Goal: Find contact information: Find a distributor

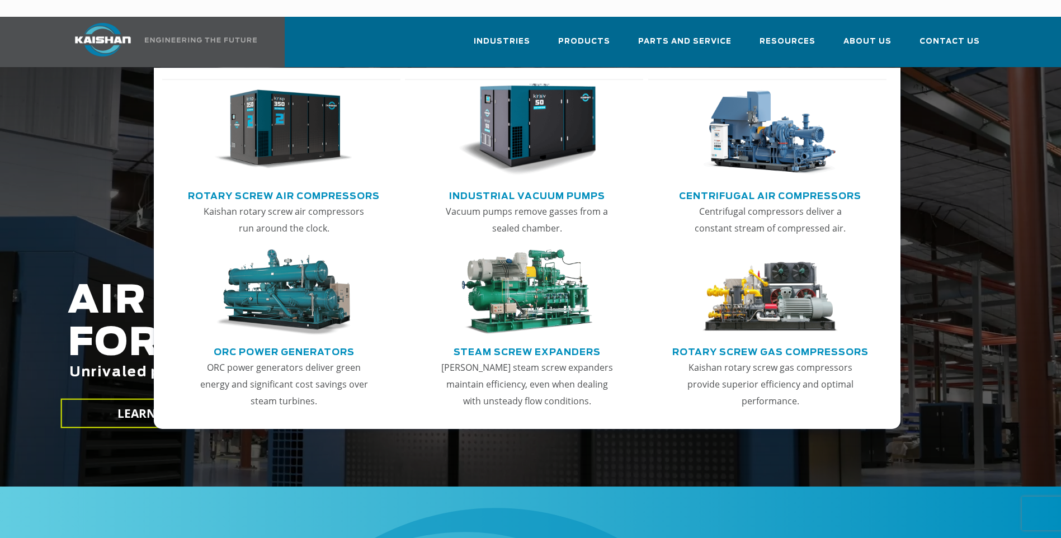
click at [274, 186] on link "Rotary Screw Air Compressors" at bounding box center [284, 194] width 192 height 17
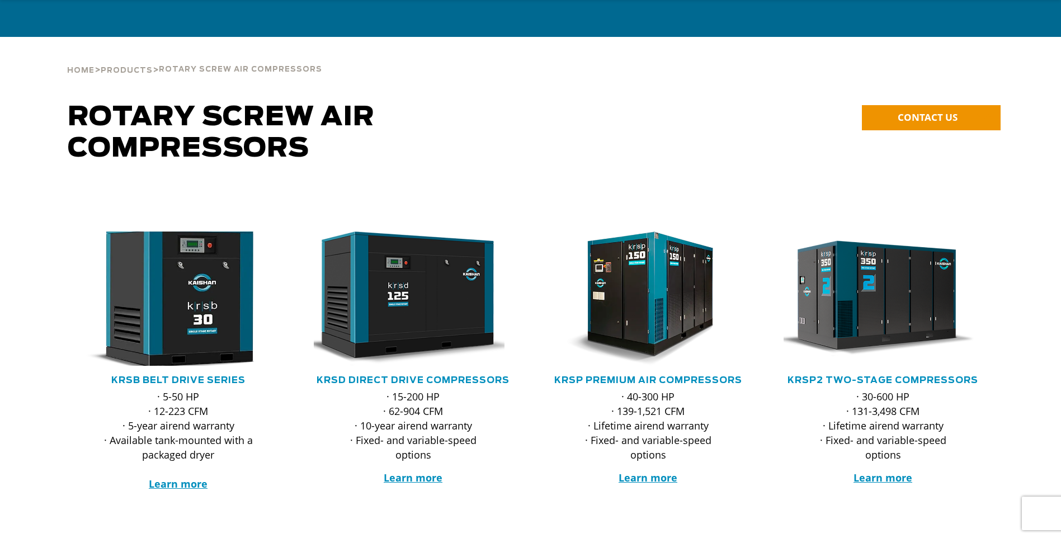
scroll to position [56, 0]
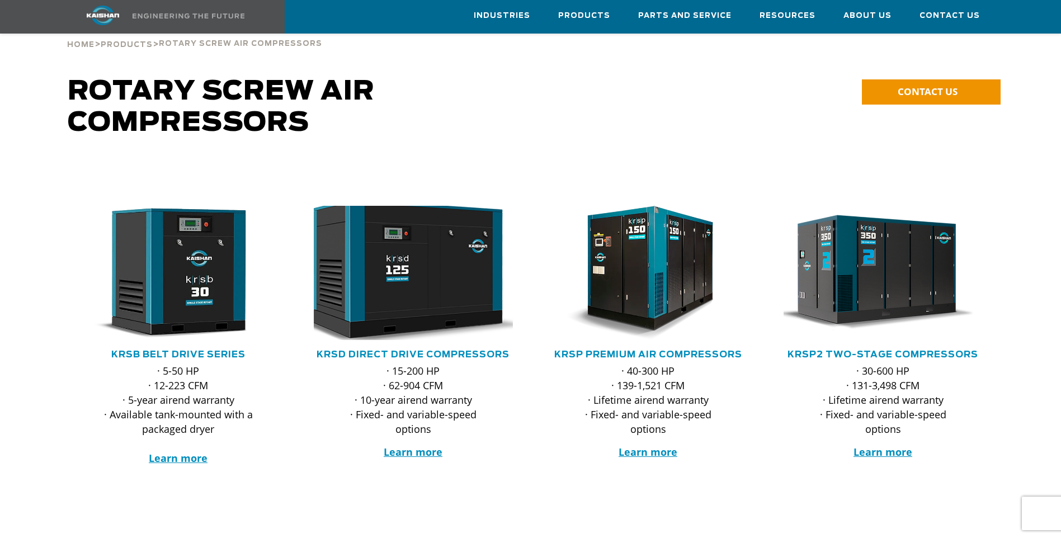
click at [404, 243] on img at bounding box center [404, 273] width 219 height 148
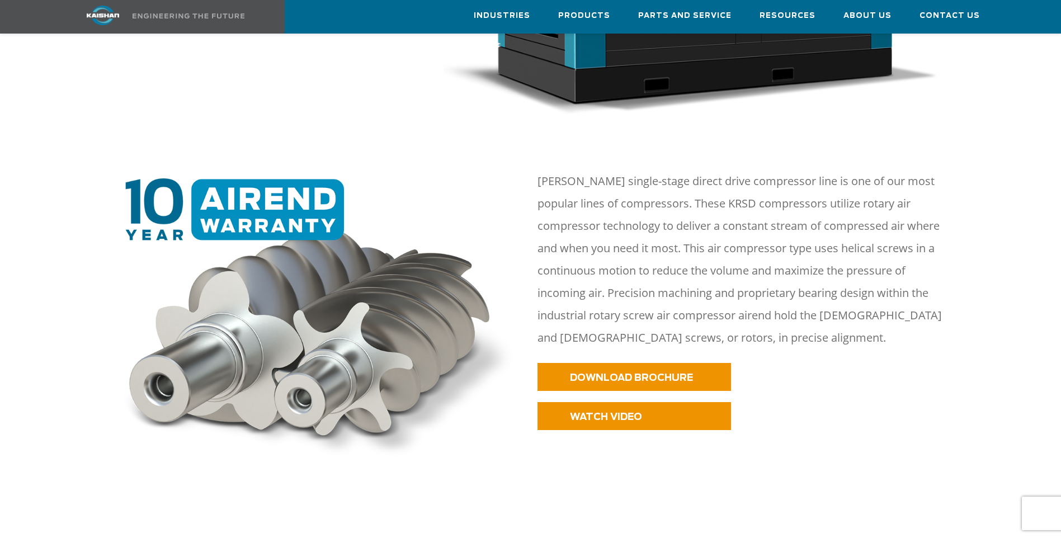
scroll to position [447, 0]
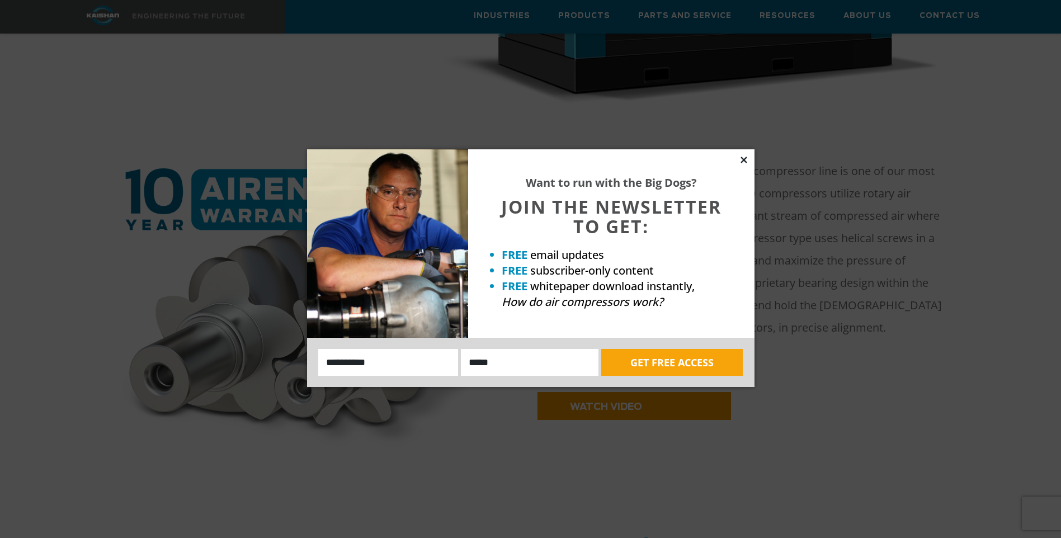
click at [745, 158] on icon at bounding box center [743, 160] width 6 height 6
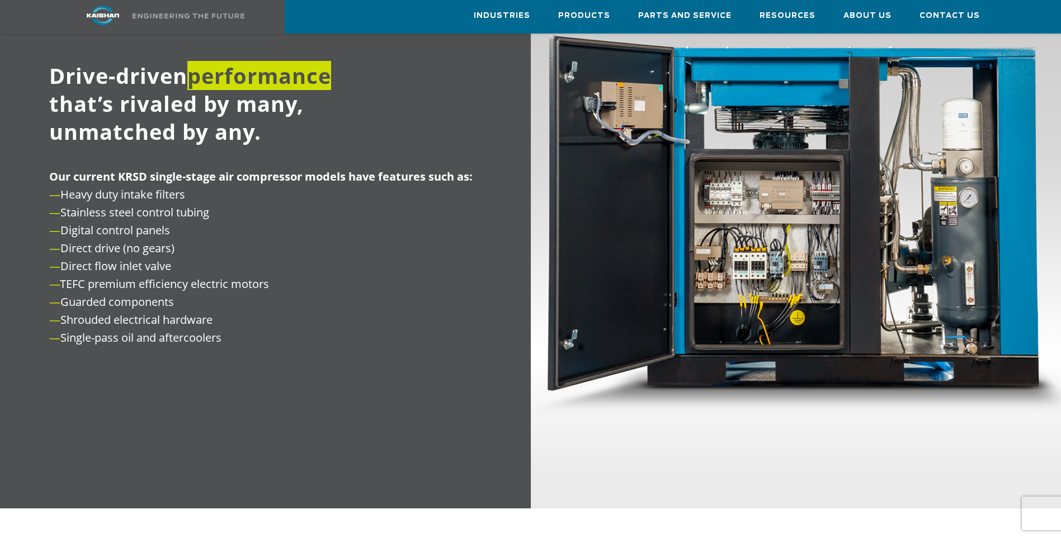
scroll to position [1286, 0]
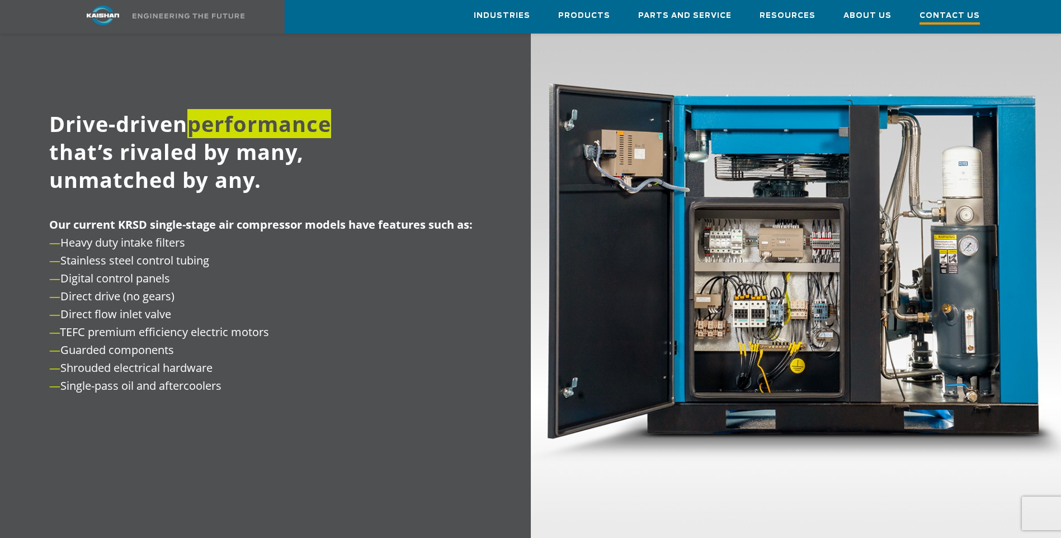
click at [962, 18] on span "Contact Us" at bounding box center [949, 17] width 60 height 15
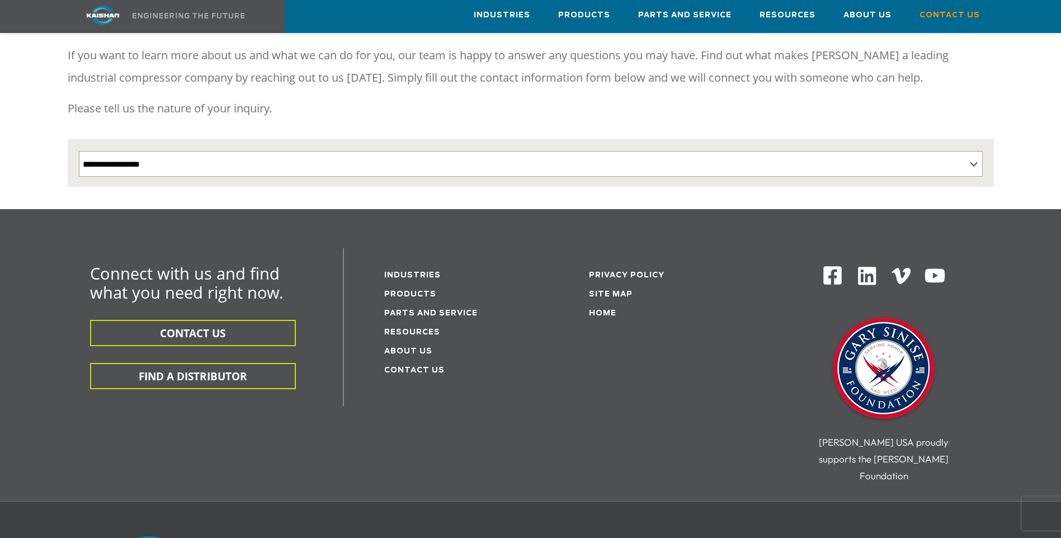
scroll to position [168, 0]
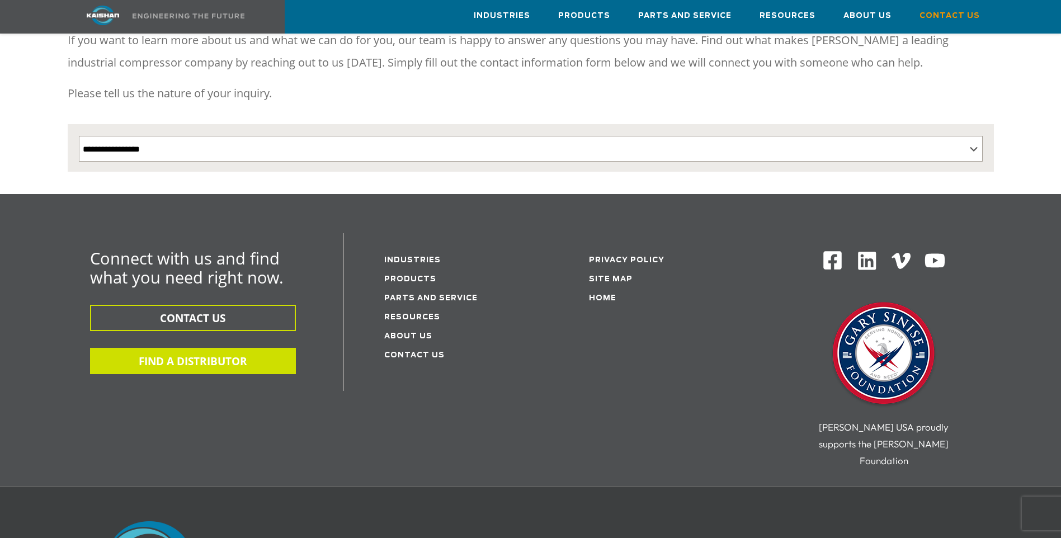
click at [188, 348] on button "FIND A DISTRIBUTOR" at bounding box center [193, 361] width 206 height 26
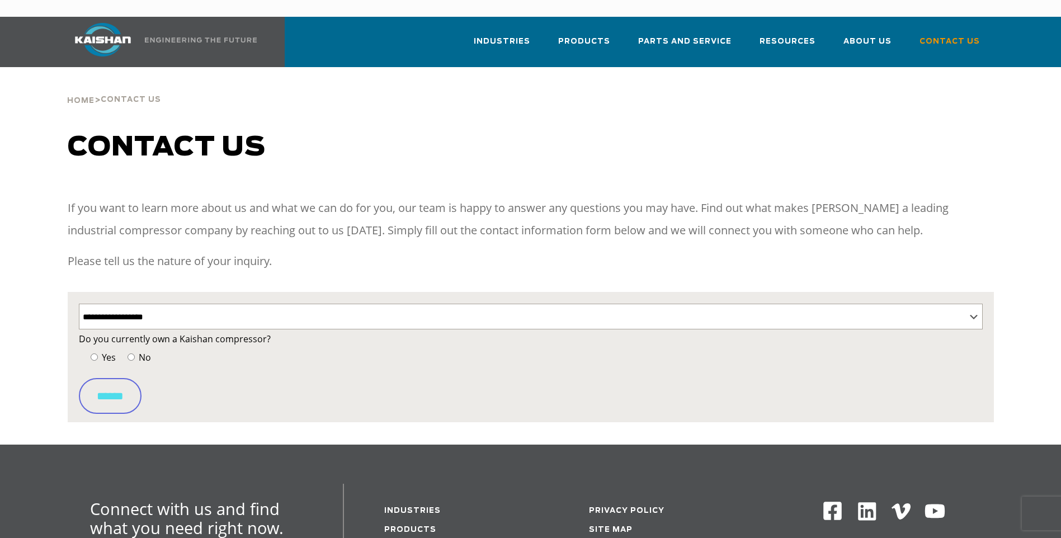
select select "**********"
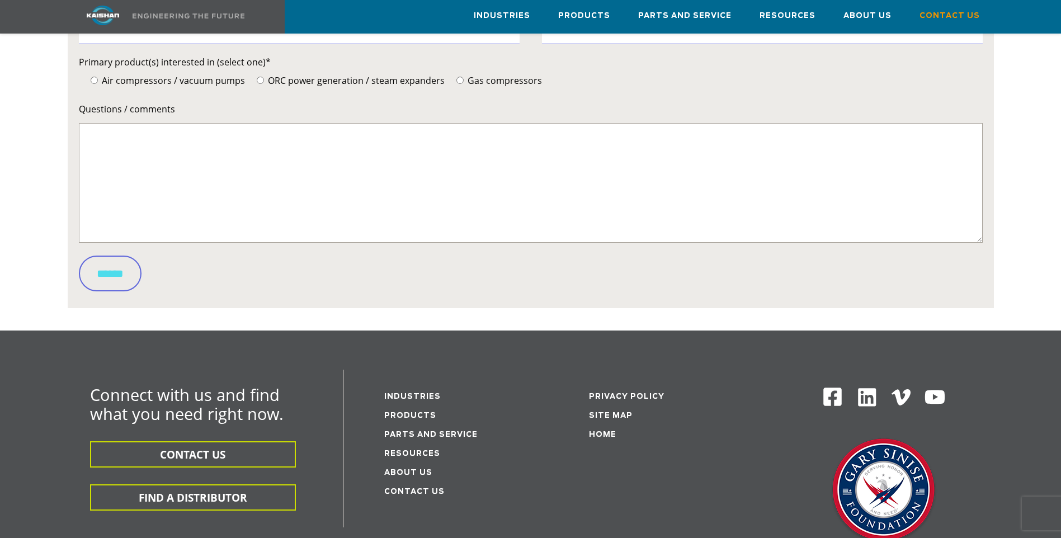
scroll to position [559, 0]
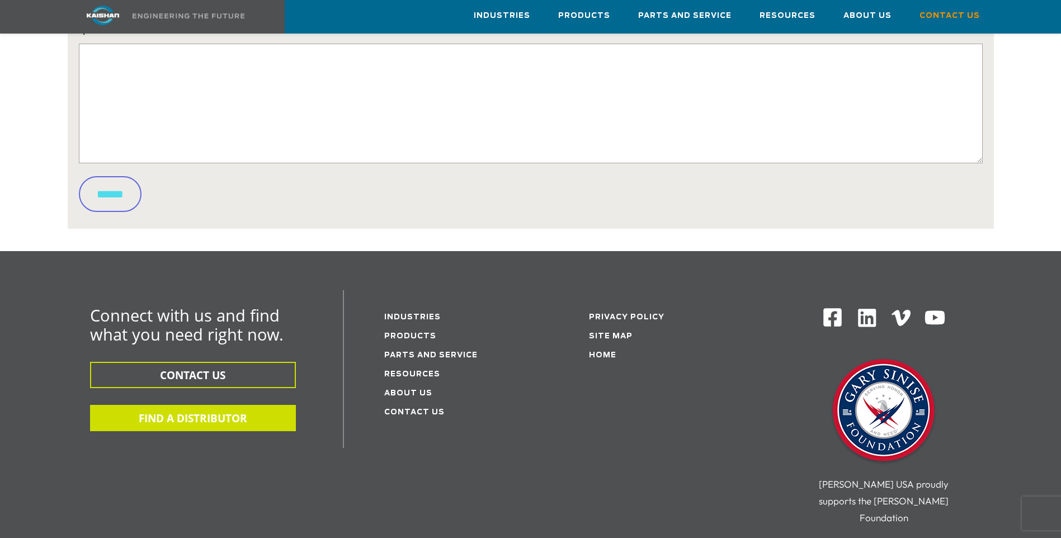
click at [200, 405] on button "FIND A DISTRIBUTOR" at bounding box center [193, 418] width 206 height 26
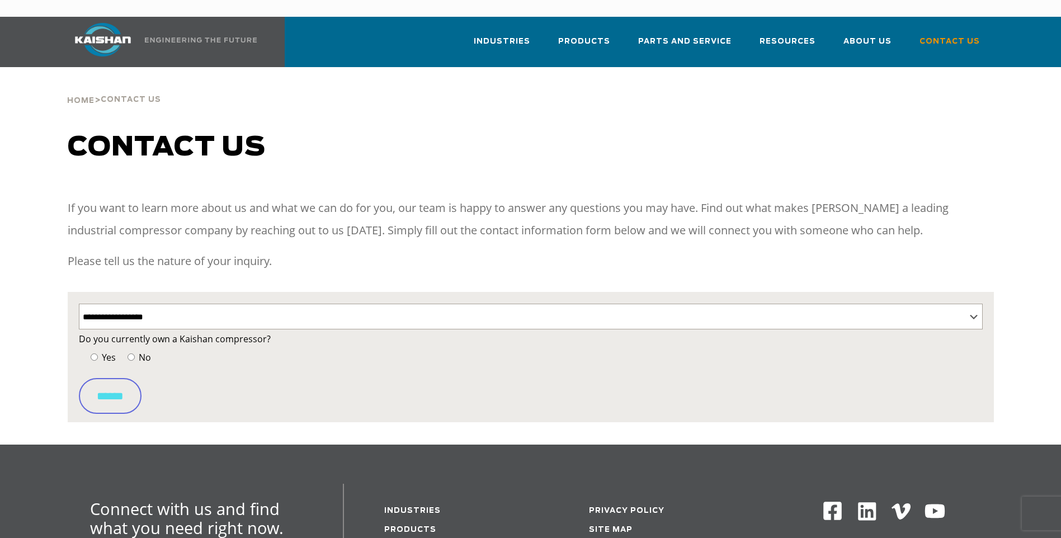
select select "**********"
